Goal: Complete application form

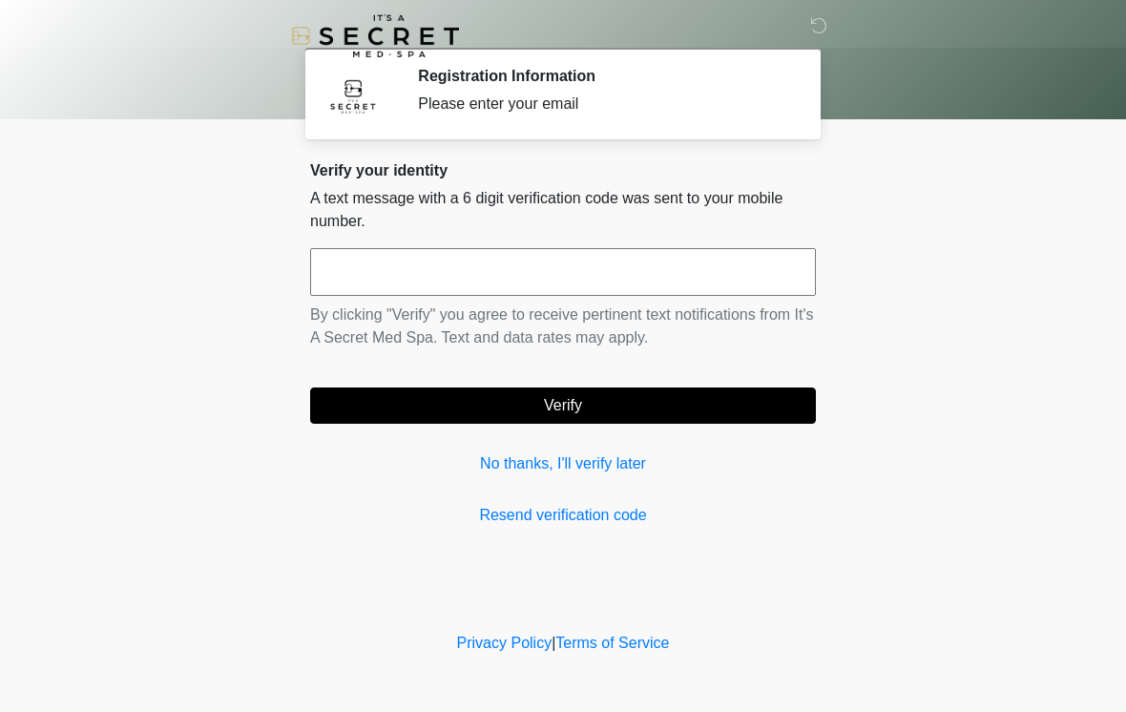
click at [591, 441] on div "Verify your identity A text message with a 6 digit verification code was sent t…" at bounding box center [563, 343] width 506 height 365
click at [592, 472] on link "No thanks, I'll verify later" at bounding box center [563, 463] width 506 height 23
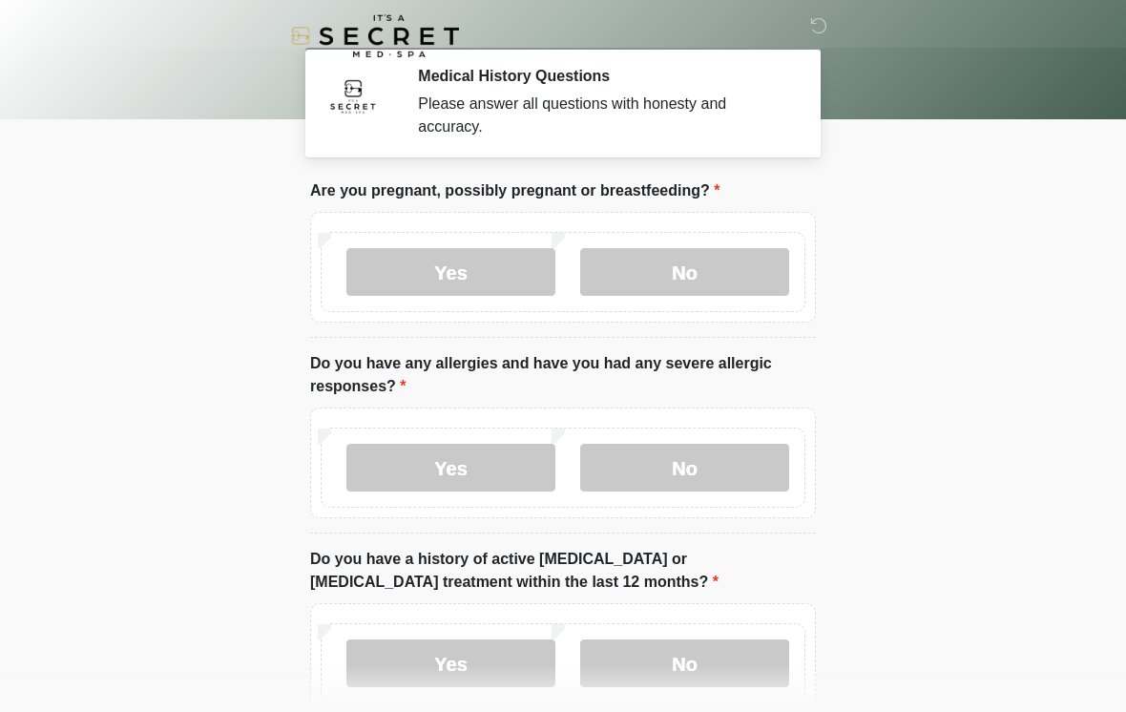
click at [707, 271] on label "No" at bounding box center [684, 272] width 209 height 48
click at [702, 489] on label "No" at bounding box center [684, 468] width 209 height 48
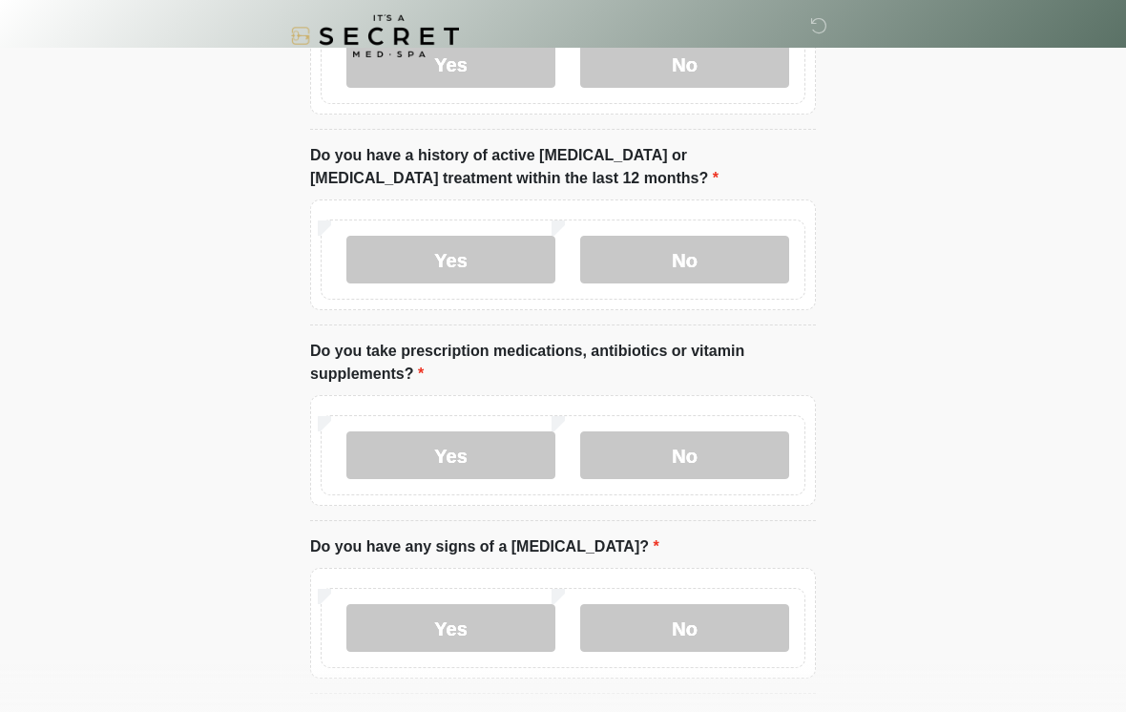
scroll to position [405, 0]
click at [693, 244] on label "No" at bounding box center [684, 259] width 209 height 48
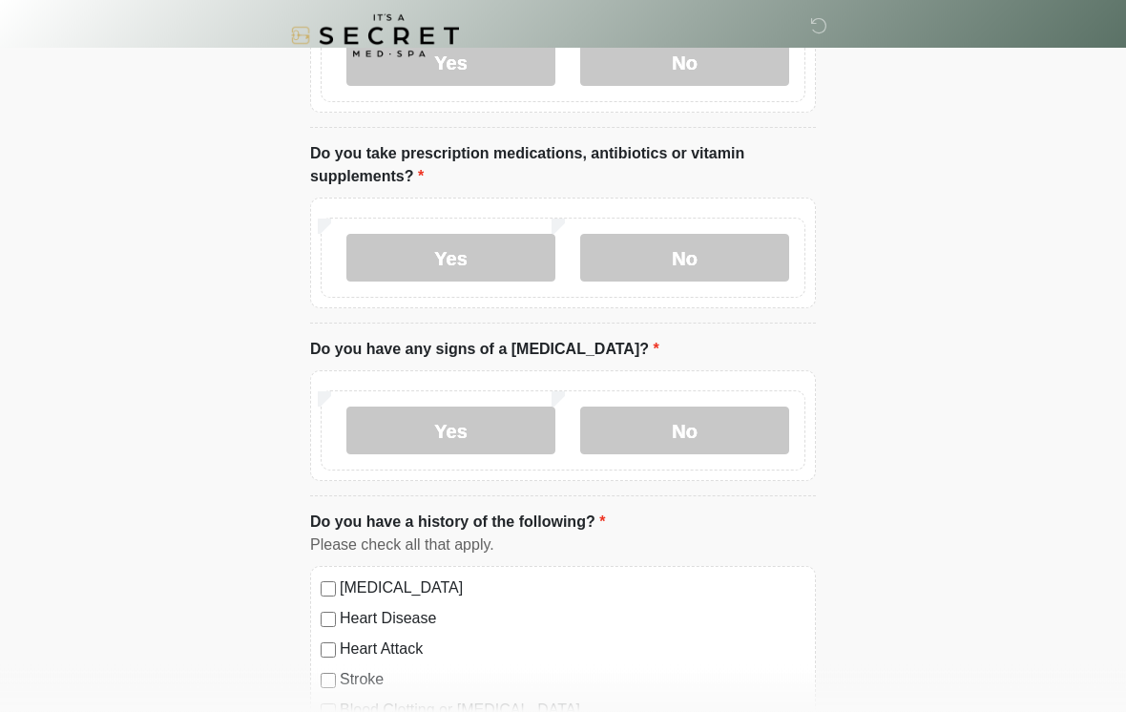
scroll to position [601, 0]
click at [475, 238] on label "Yes" at bounding box center [450, 258] width 209 height 48
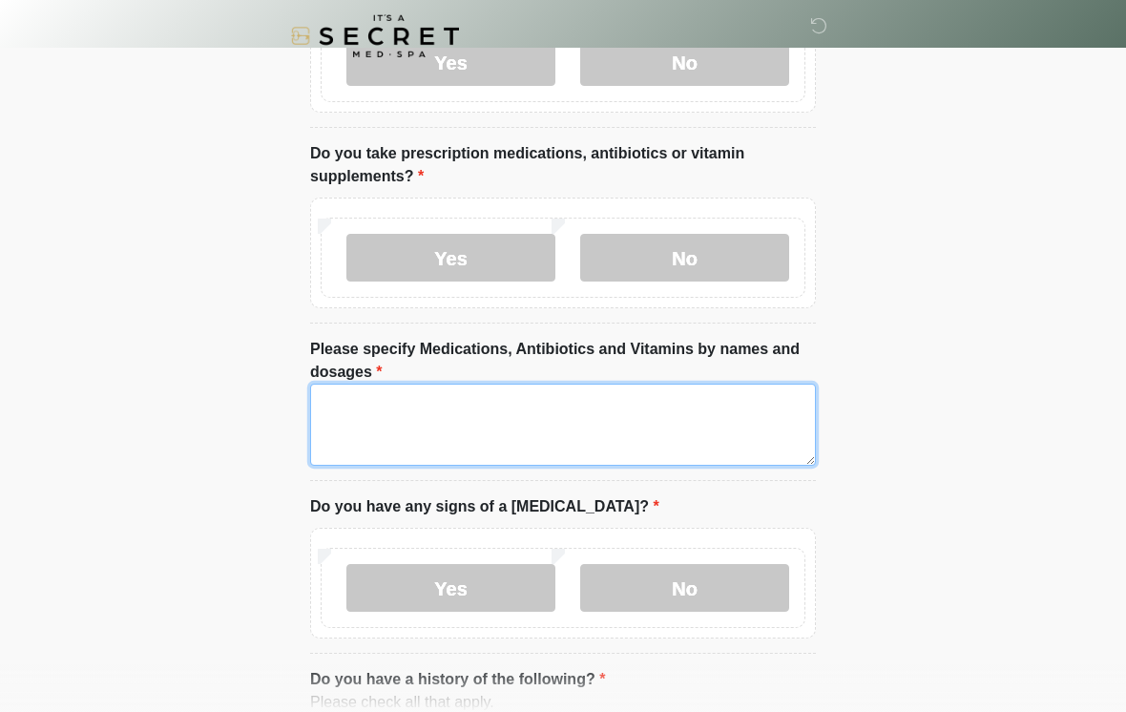
click at [421, 413] on textarea "Please specify Medications, Antibiotics and Vitamins by names and dosages" at bounding box center [563, 425] width 506 height 82
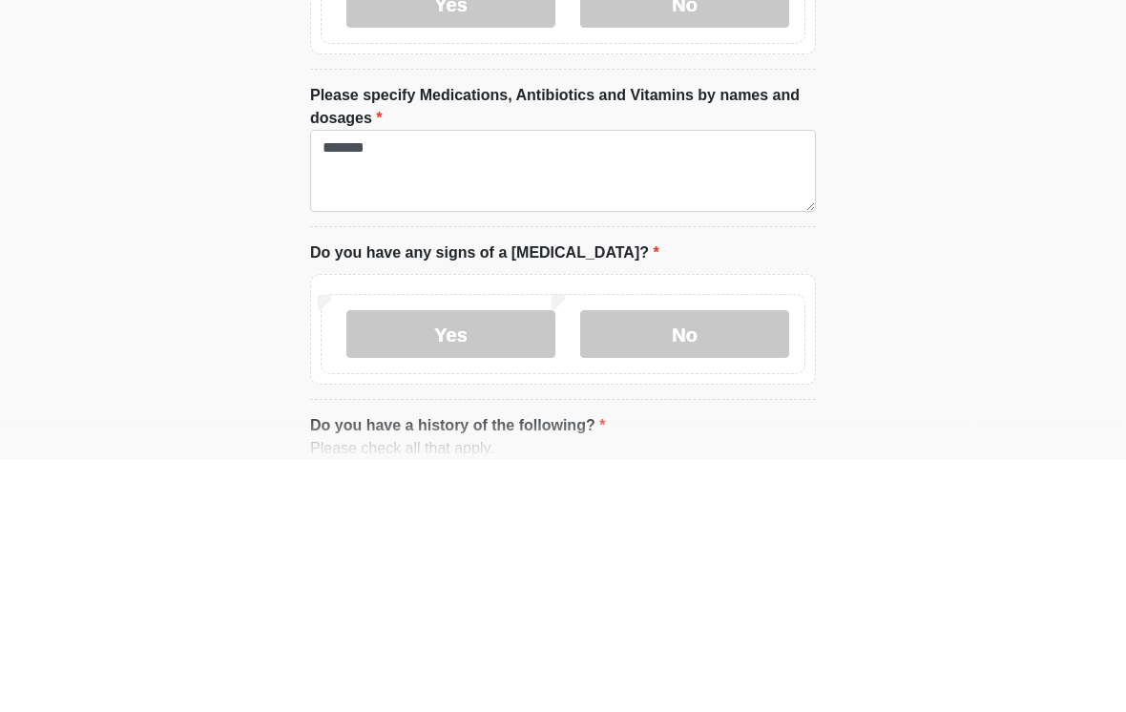
scroll to position [855, 0]
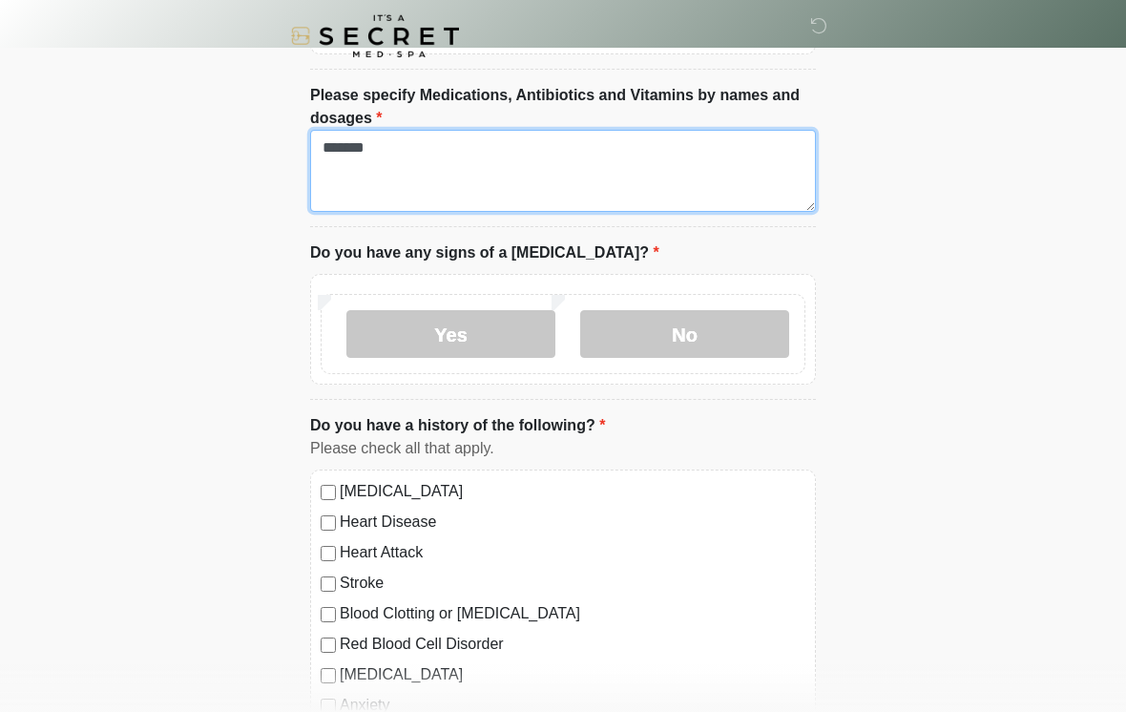
click at [491, 149] on textarea "******" at bounding box center [563, 171] width 506 height 82
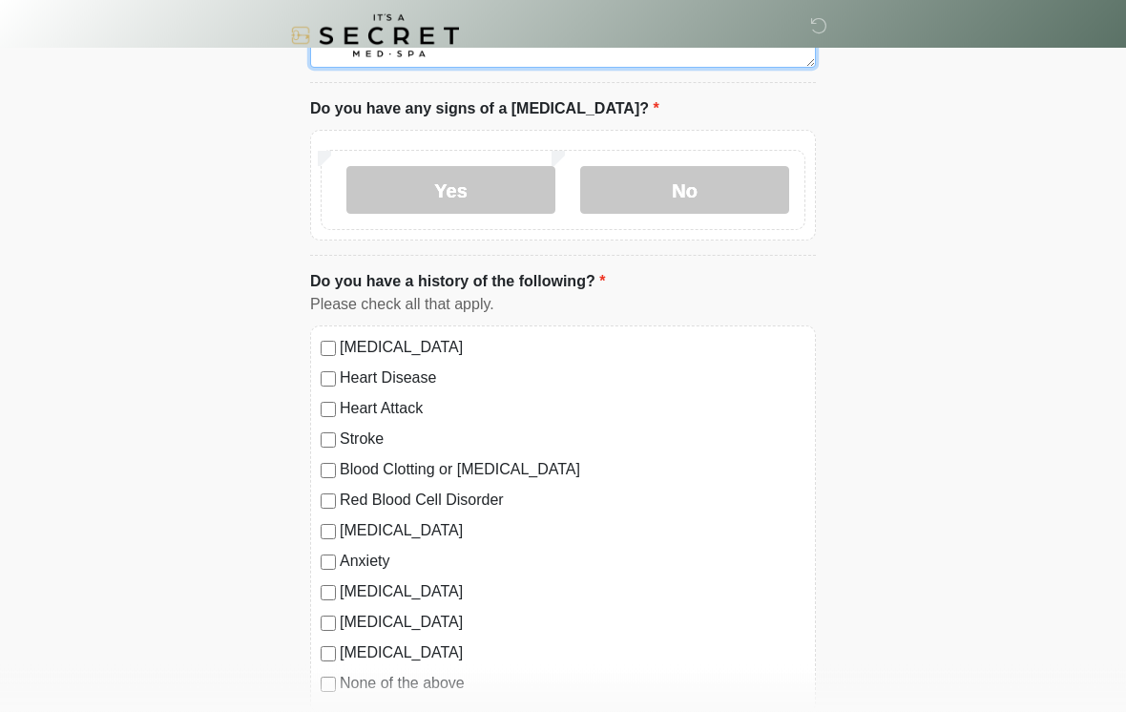
scroll to position [999, 0]
type textarea "**********"
click at [692, 177] on label "No" at bounding box center [684, 190] width 209 height 48
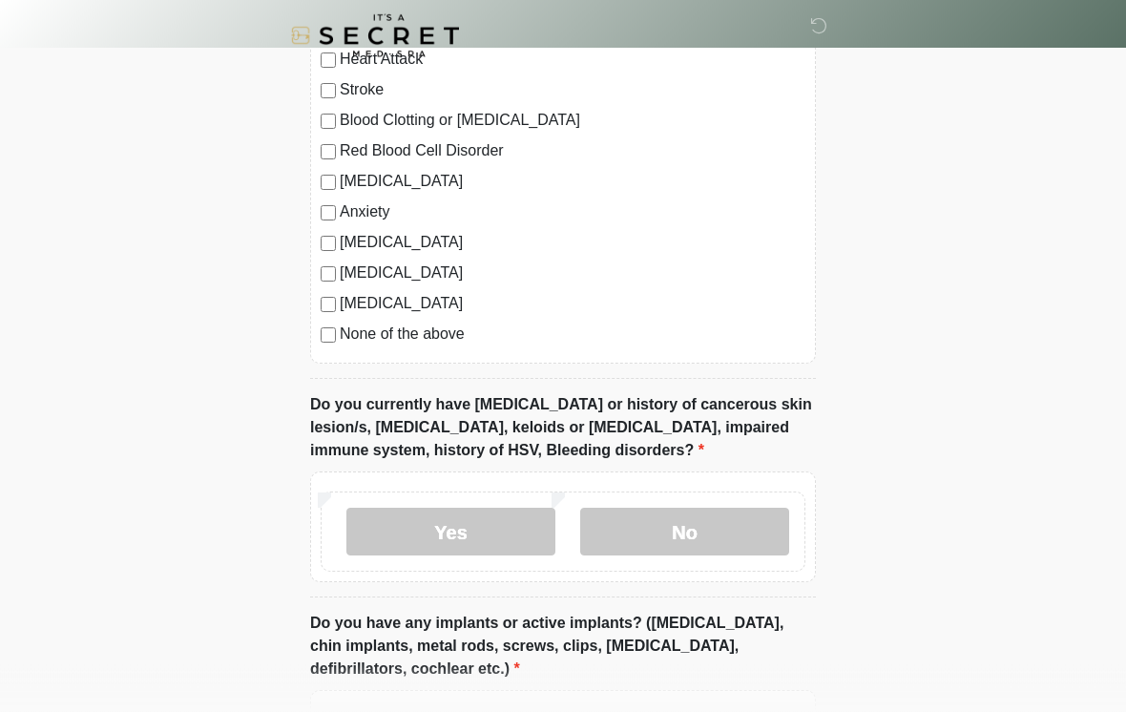
scroll to position [1342, 0]
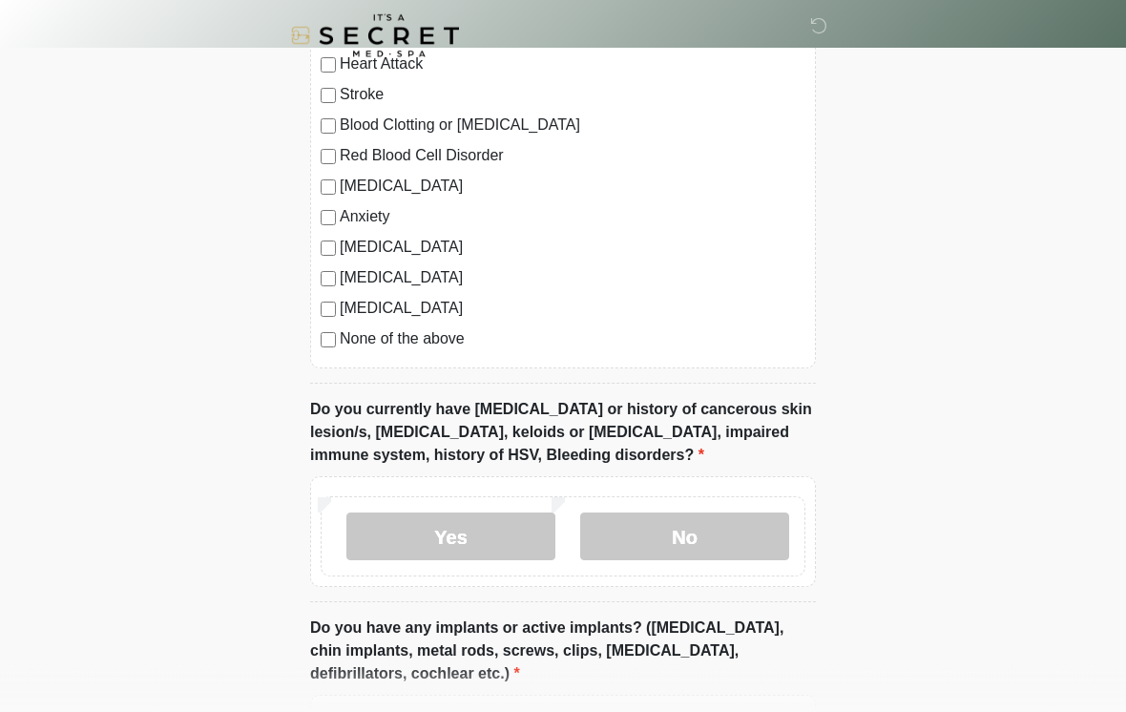
click at [324, 354] on div "High Blood Pressure Heart Disease Heart Attack Stroke Blood Clotting or Bleedin…" at bounding box center [563, 175] width 506 height 387
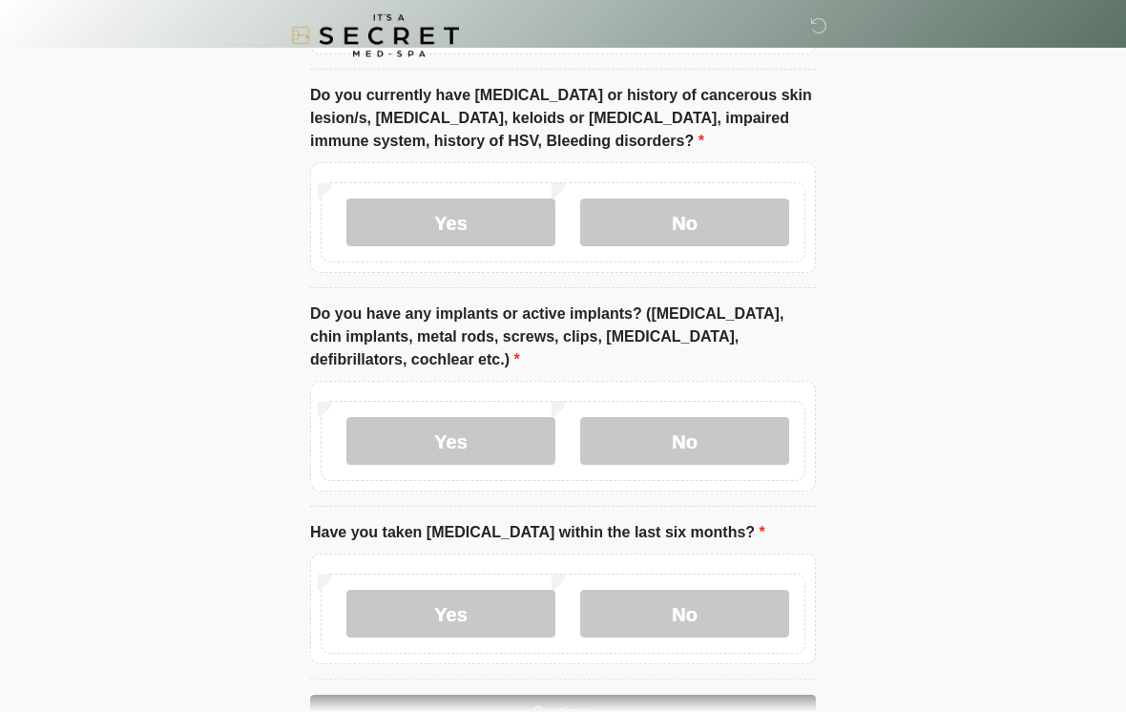
scroll to position [1657, 0]
click at [701, 219] on label "No" at bounding box center [684, 222] width 209 height 48
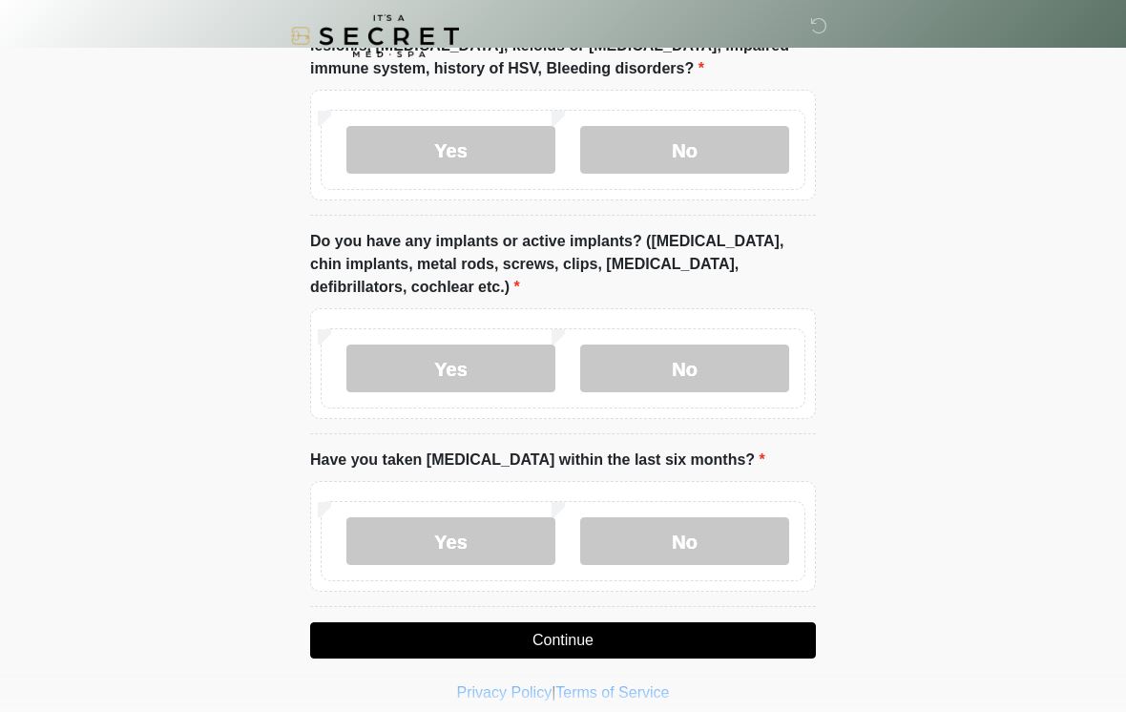
scroll to position [1745, 0]
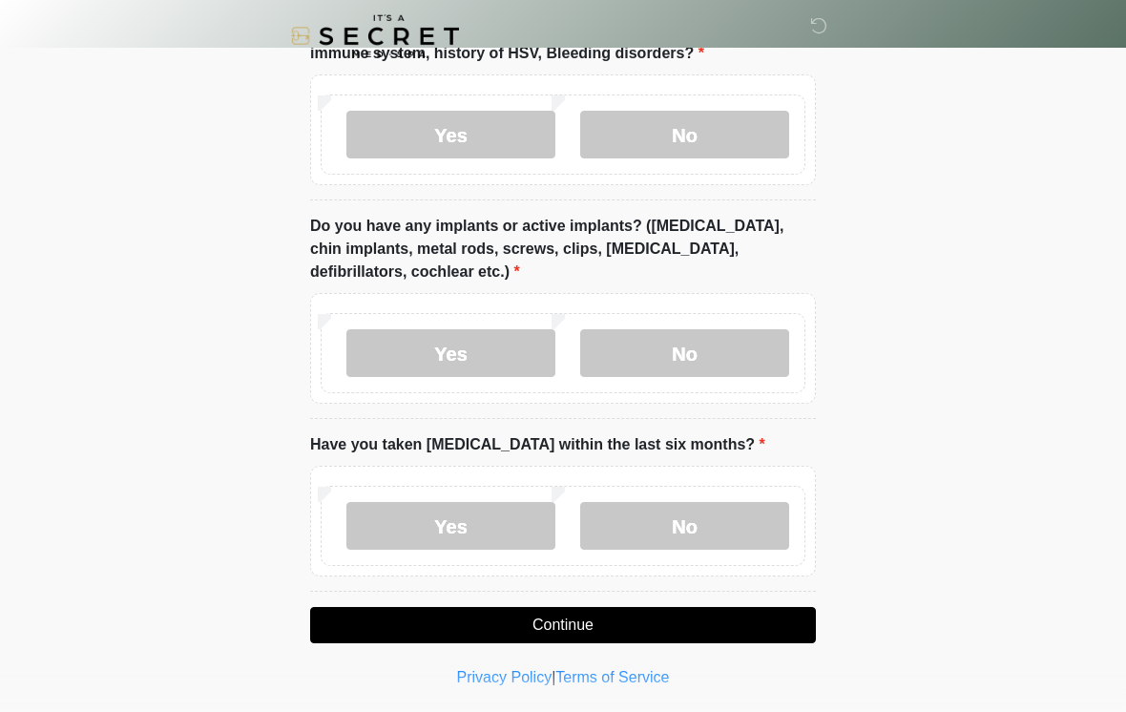
click at [686, 339] on label "No" at bounding box center [684, 353] width 209 height 48
click at [680, 517] on label "No" at bounding box center [684, 526] width 209 height 48
click at [550, 621] on button "Continue" at bounding box center [563, 625] width 506 height 36
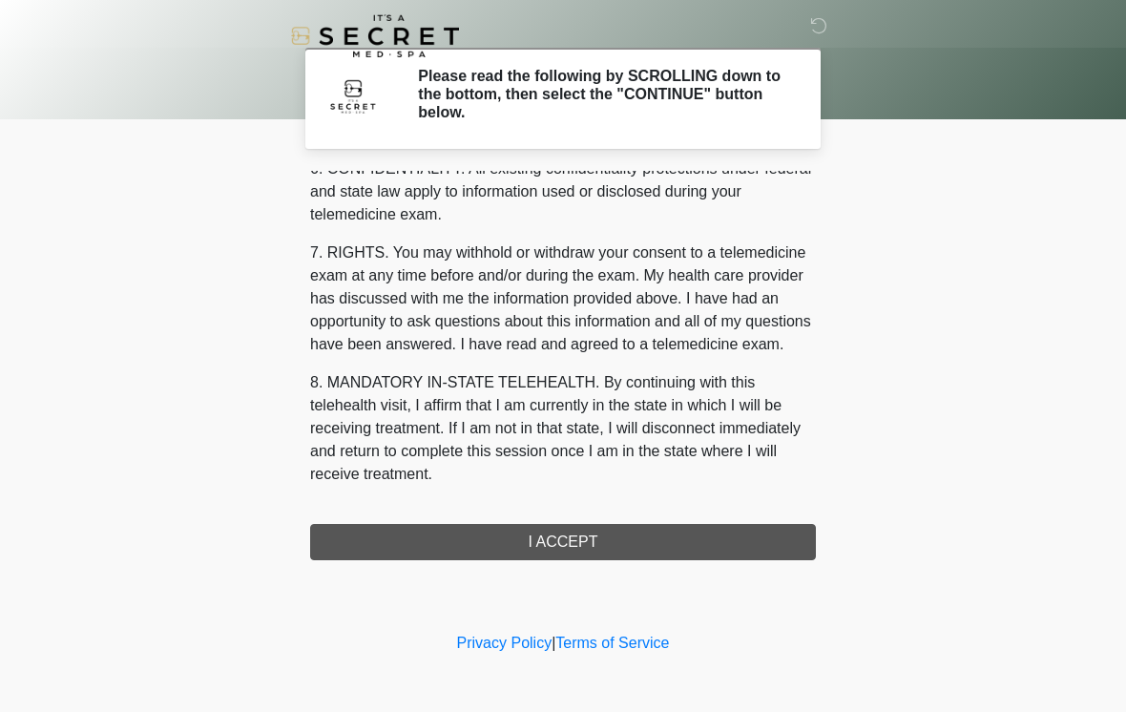
scroll to position [777, 0]
click at [565, 541] on button "I ACCEPT" at bounding box center [563, 542] width 506 height 36
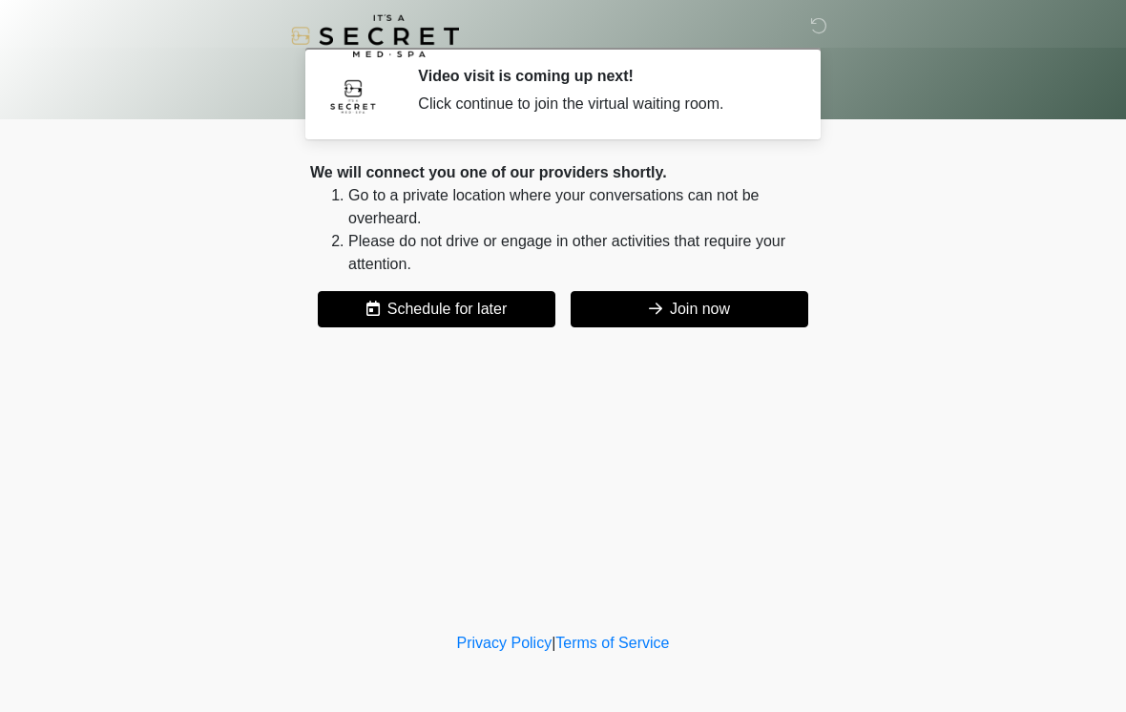
click at [669, 318] on button "Join now" at bounding box center [690, 309] width 238 height 36
